Goal: Find specific page/section: Find specific page/section

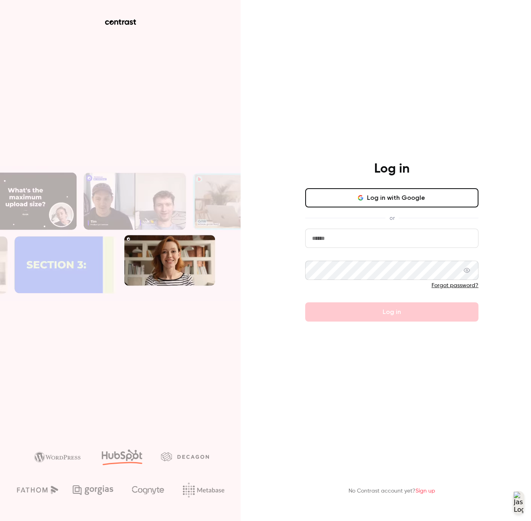
click at [352, 197] on button "Log in with Google" at bounding box center [391, 197] width 173 height 19
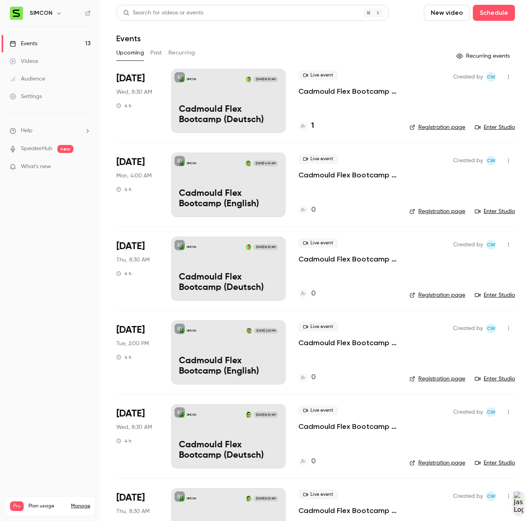
click at [271, 181] on div "SIMCON [DATE] 4:00 AM Cadmould Flex Bootcamp (English)" at bounding box center [228, 185] width 114 height 64
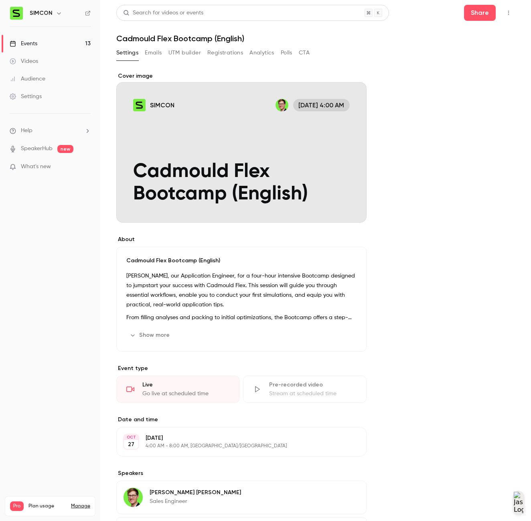
click at [64, 191] on nav "SIMCON Events 13 Videos Audience Settings Help SpeakerHub new What's new Pro Pl…" at bounding box center [50, 260] width 100 height 521
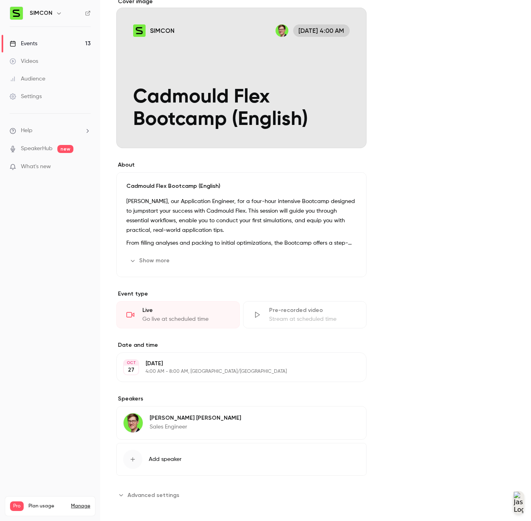
scroll to position [79, 0]
